Goal: Book appointment/travel/reservation

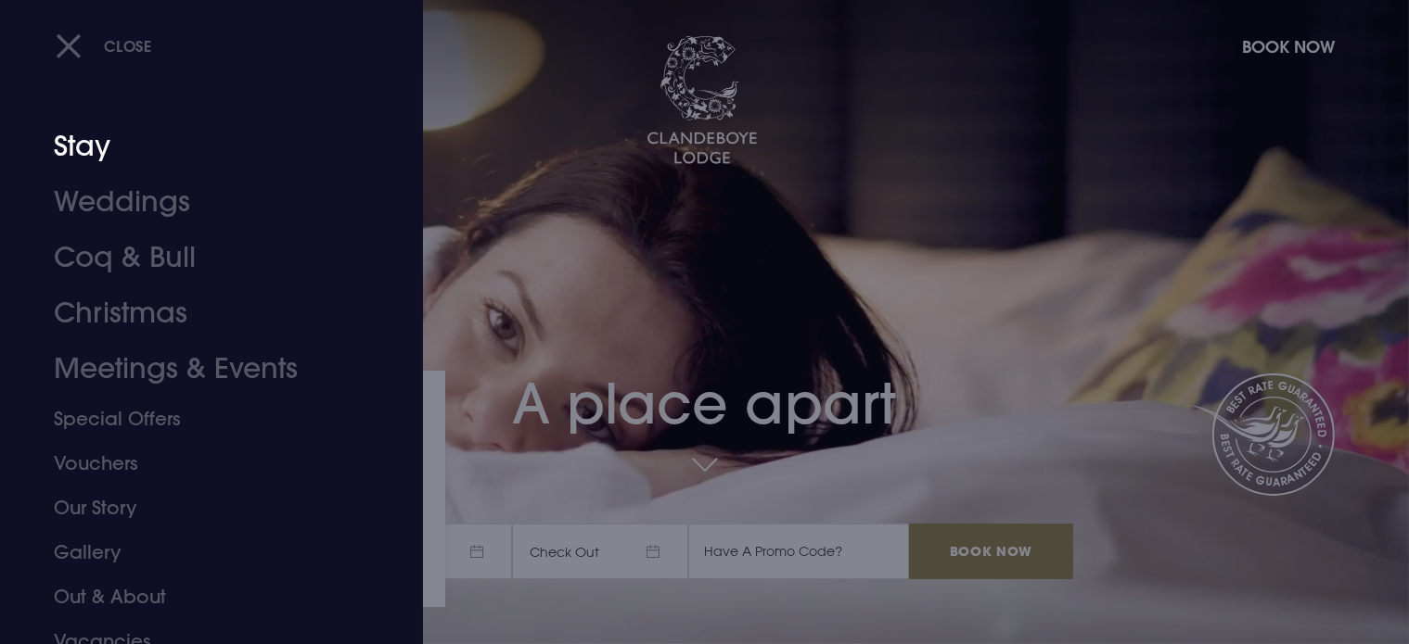
click at [135, 165] on link "Stay" at bounding box center [200, 147] width 293 height 56
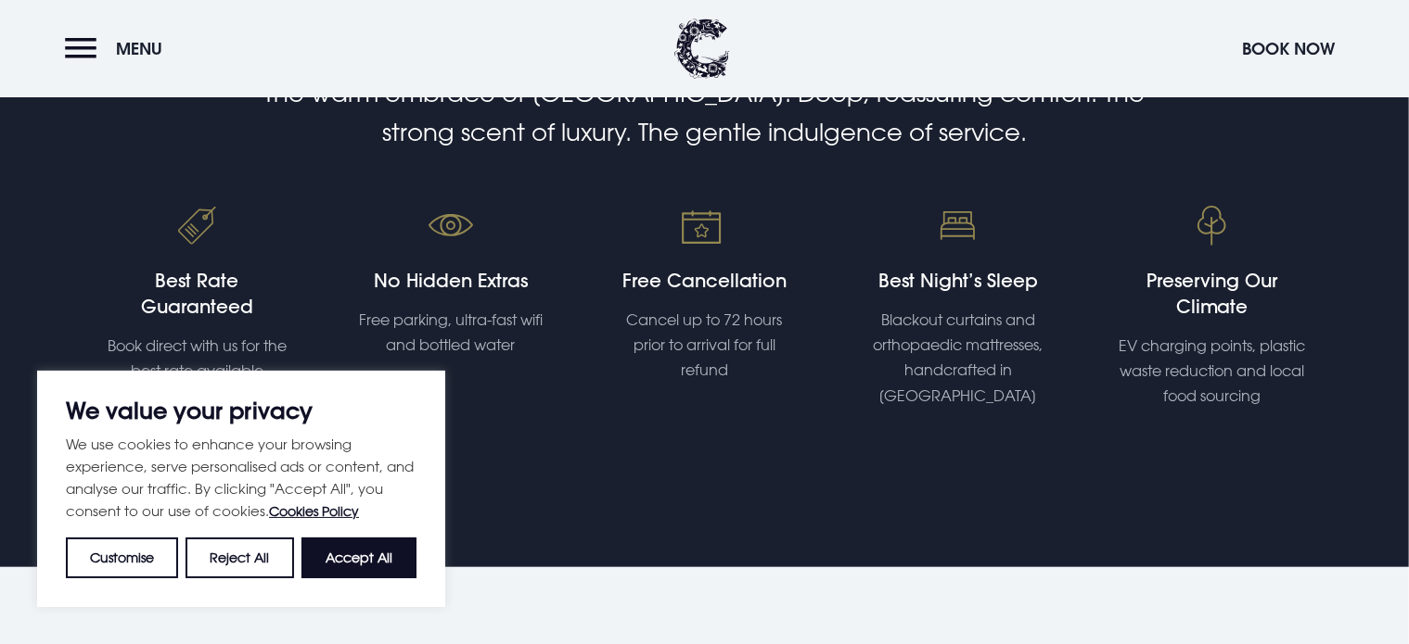
scroll to position [664, 0]
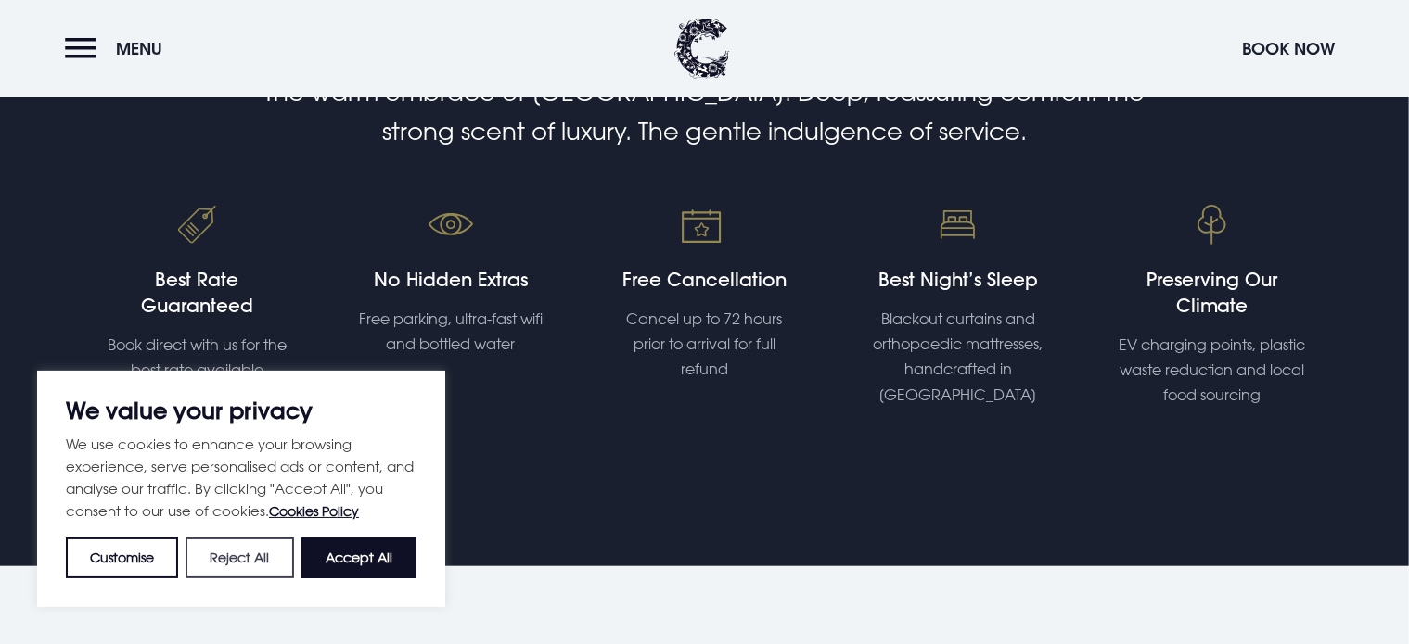
click at [210, 546] on button "Reject All" at bounding box center [239, 558] width 108 height 41
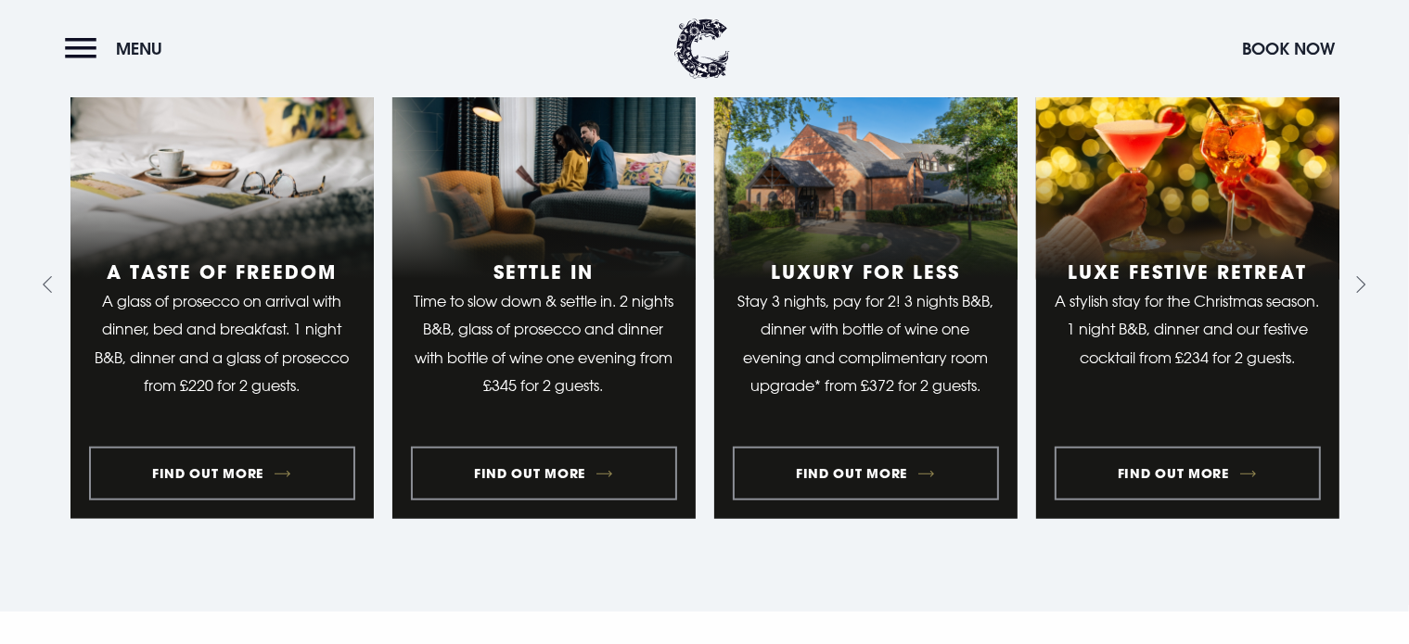
scroll to position [1516, 0]
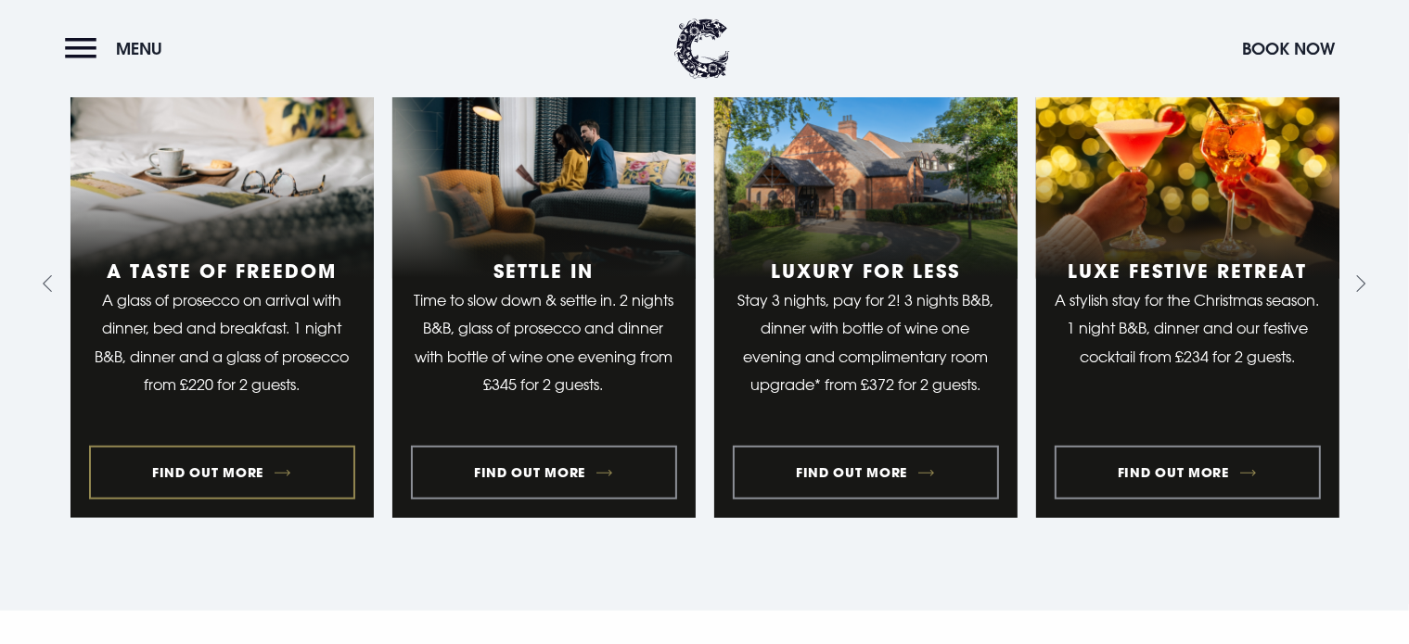
click at [269, 465] on link "1 of 10" at bounding box center [221, 284] width 303 height 468
